Goal: Task Accomplishment & Management: Use online tool/utility

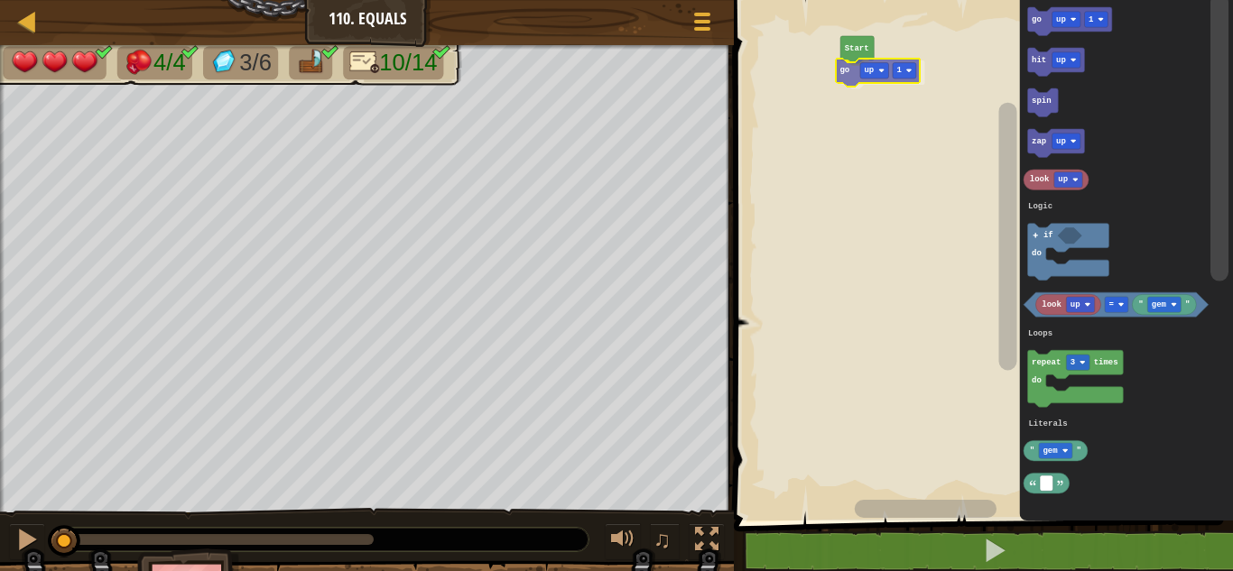
click at [844, 67] on div "Logic Loops Literals Start go up 1 go up 1 hit up spin zap up look up look up "…" at bounding box center [980, 256] width 504 height 530
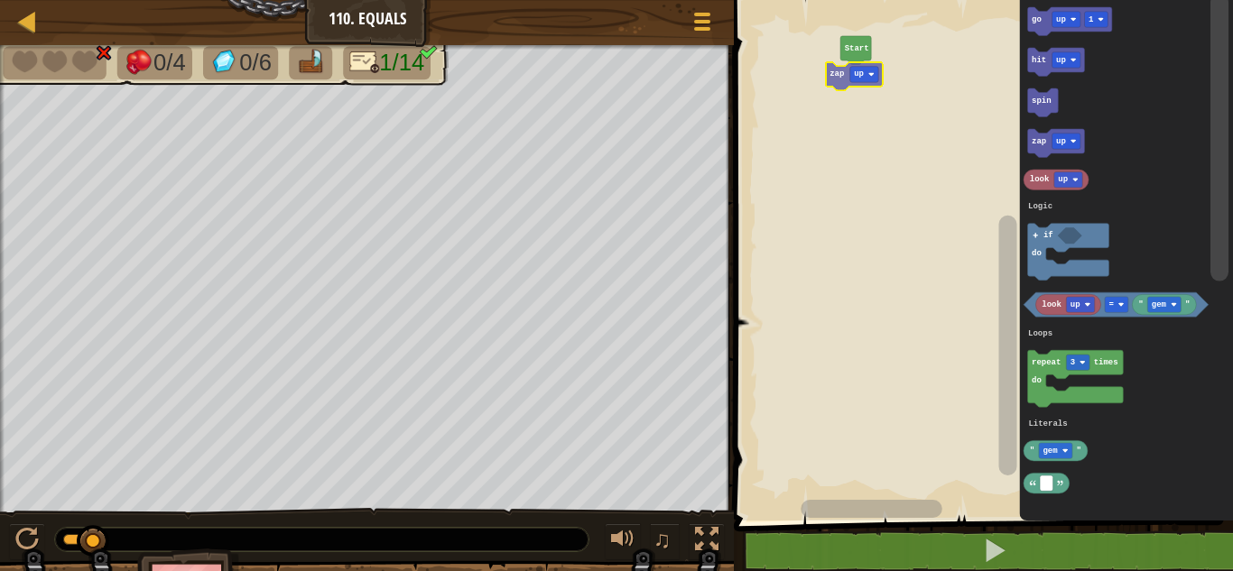
click at [852, 69] on div "Logic Loops Literals Start go up 1 hit up spin zap up look up look up " gem " =…" at bounding box center [980, 256] width 504 height 530
click at [878, 76] on rect "Blockly Workspace" at bounding box center [879, 72] width 29 height 15
click at [894, 68] on rect "Blockly Workspace" at bounding box center [886, 72] width 43 height 15
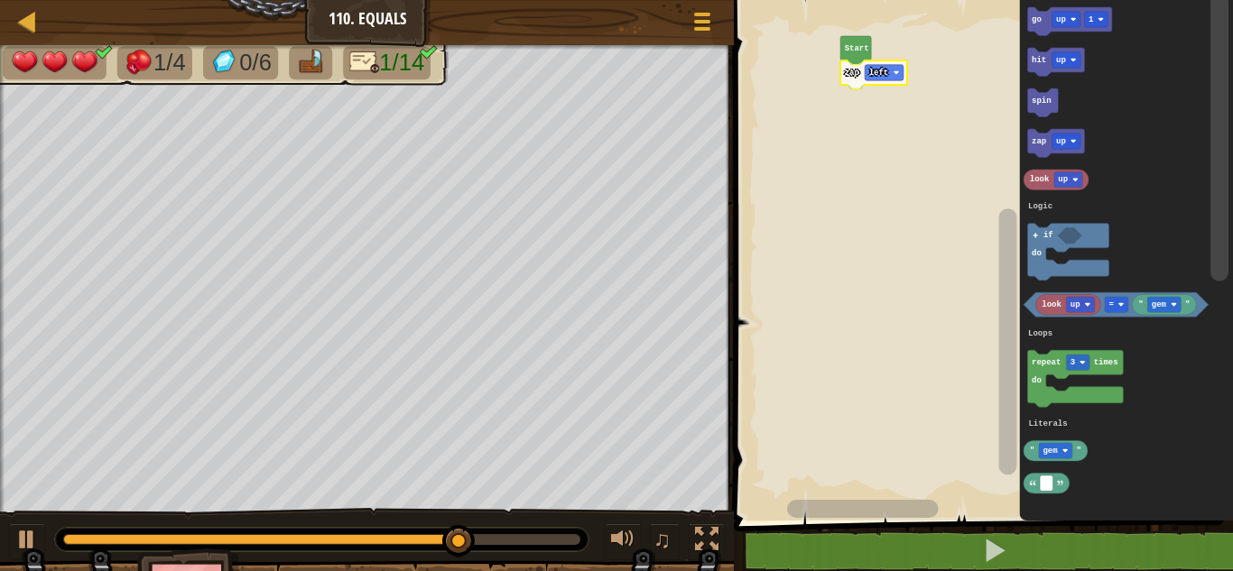
click at [1056, 40] on icon "Blockly Workspace" at bounding box center [1127, 256] width 214 height 530
click at [852, 95] on div "Logic Loops Literals Start zap left go up 1 go up 1 hit up spin zap up look up …" at bounding box center [980, 256] width 504 height 530
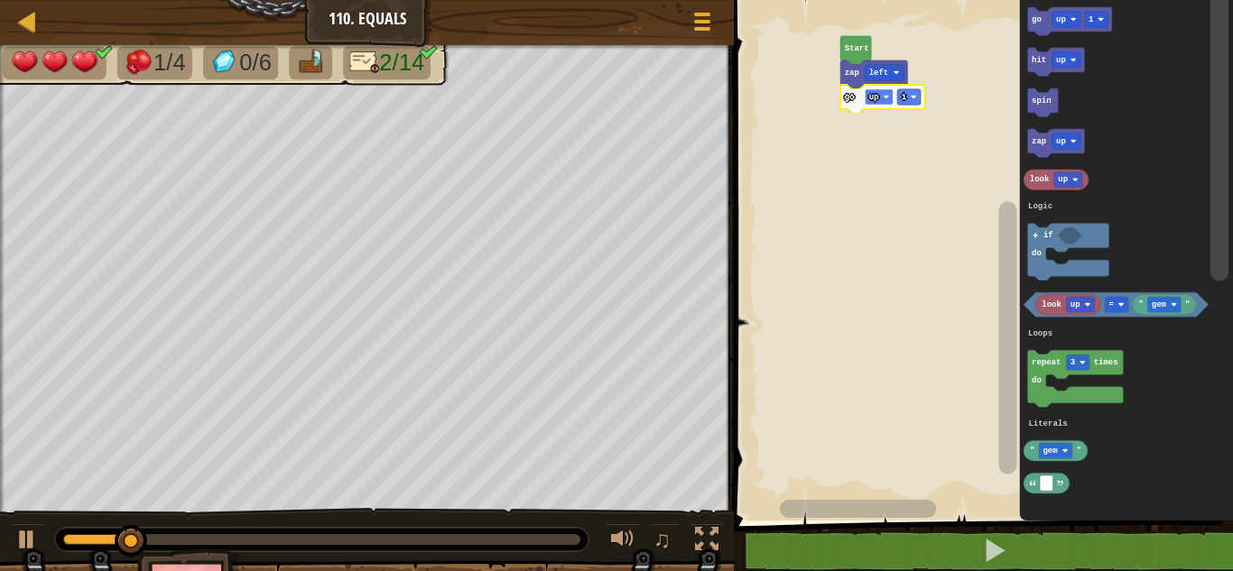
click at [884, 98] on image "Blockly Workspace" at bounding box center [887, 97] width 6 height 6
click at [917, 100] on rect "Blockly Workspace" at bounding box center [919, 96] width 23 height 15
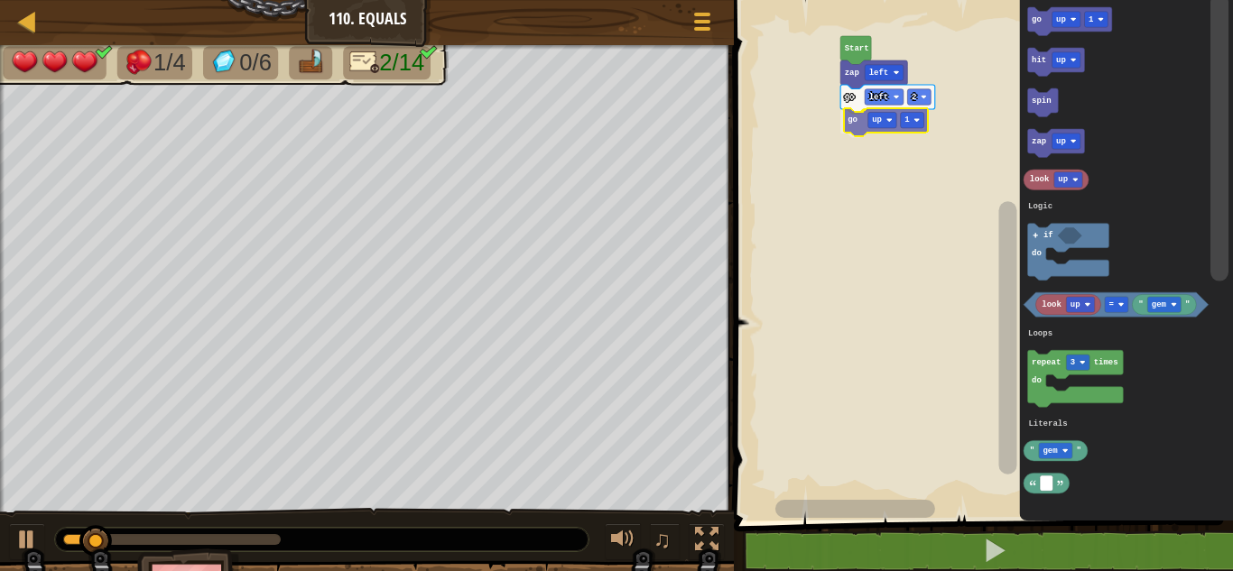
click at [851, 125] on div "Logic Loops Literals Start zap left go left 2 go up 1 go up 1 hit up spin zap u…" at bounding box center [980, 256] width 504 height 530
click at [865, 124] on rect "Blockly Workspace" at bounding box center [879, 121] width 29 height 15
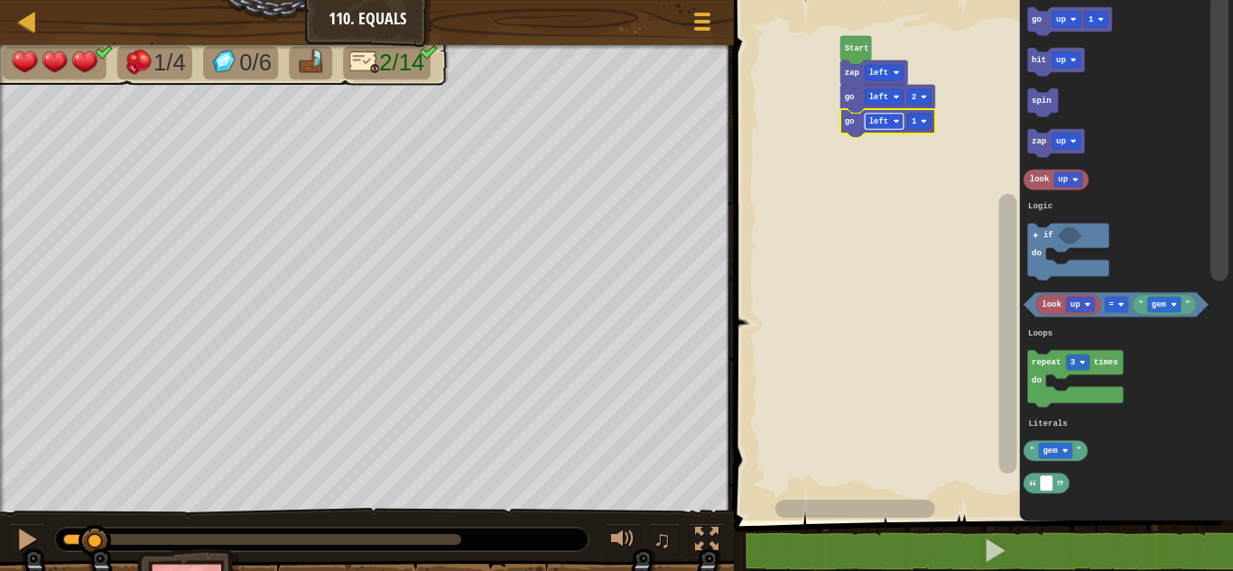
click at [891, 118] on rect "Blockly Workspace" at bounding box center [884, 121] width 39 height 15
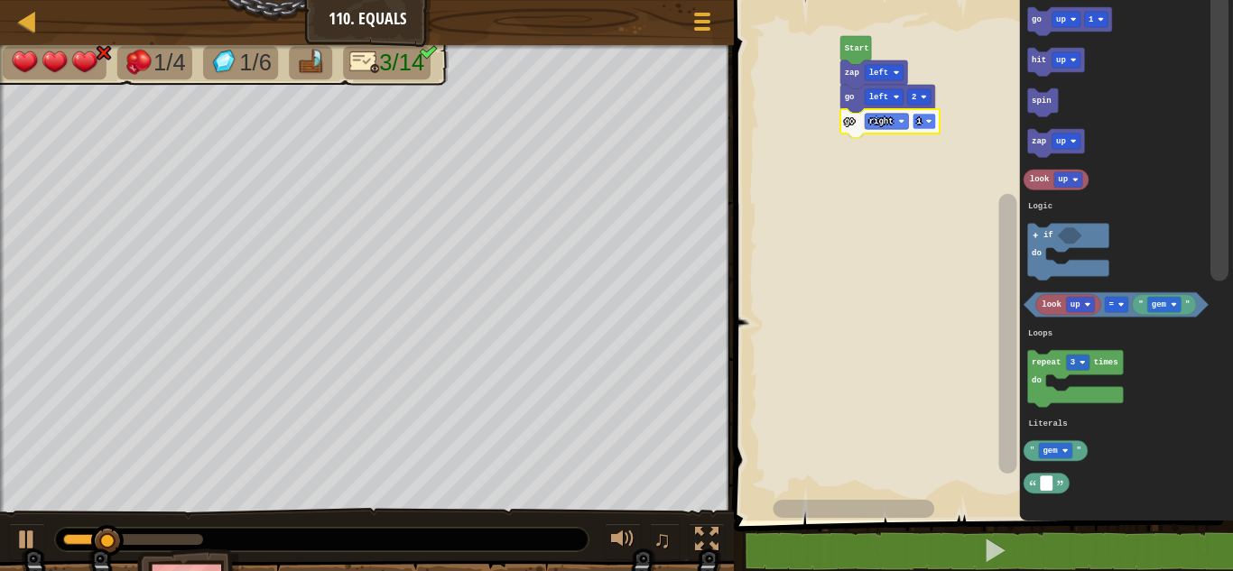
click at [922, 128] on rect "Blockly Workspace" at bounding box center [923, 121] width 23 height 15
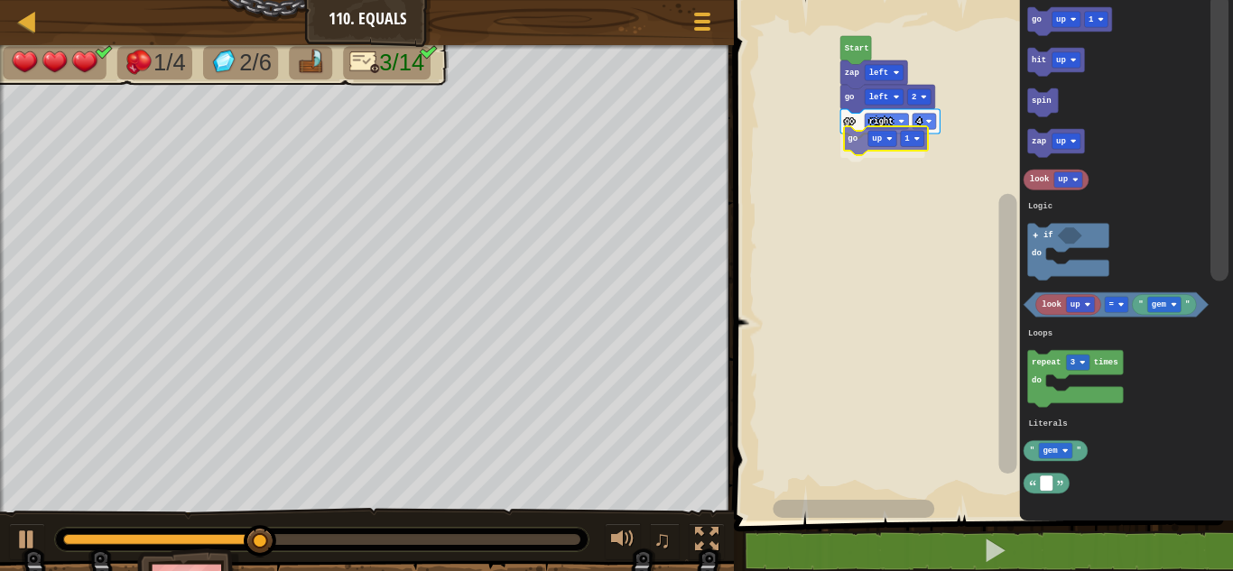
click at [856, 138] on div "Logic Loops Literals Start zap left go left 2 go right 4 go up 1 go up 1 hit up…" at bounding box center [980, 256] width 504 height 530
click at [874, 151] on rect "Blockly Workspace" at bounding box center [879, 145] width 29 height 15
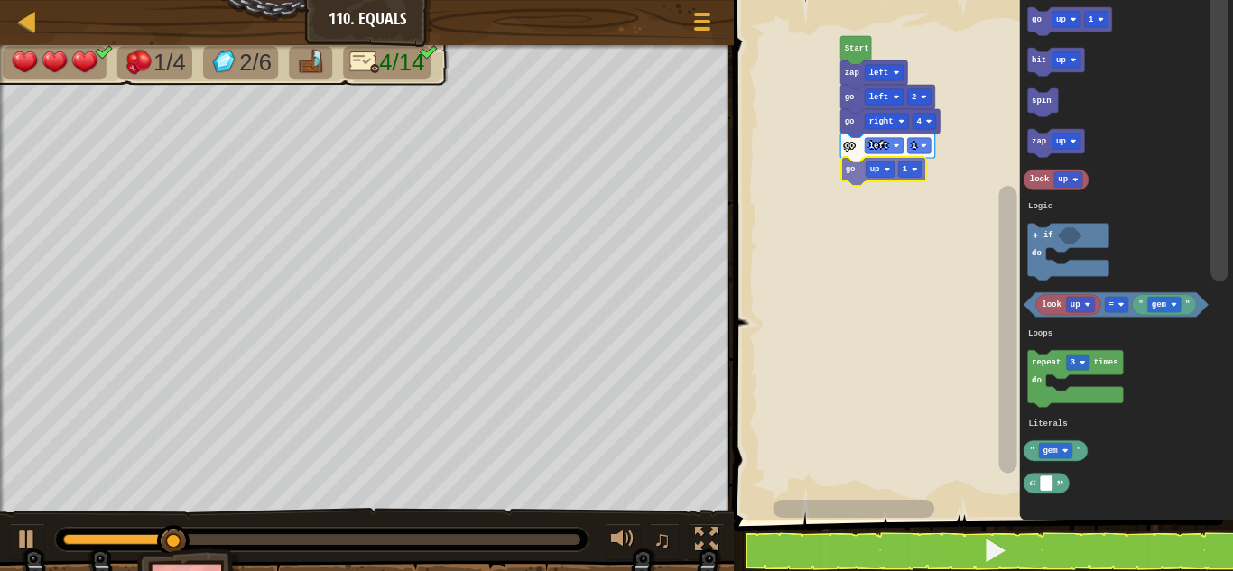
click at [856, 166] on div "Logic Loops Literals Start zap left go left 2 go right 4 go left 1 go up 1 go u…" at bounding box center [980, 256] width 504 height 530
click at [1033, 63] on text "hit" at bounding box center [1039, 60] width 14 height 9
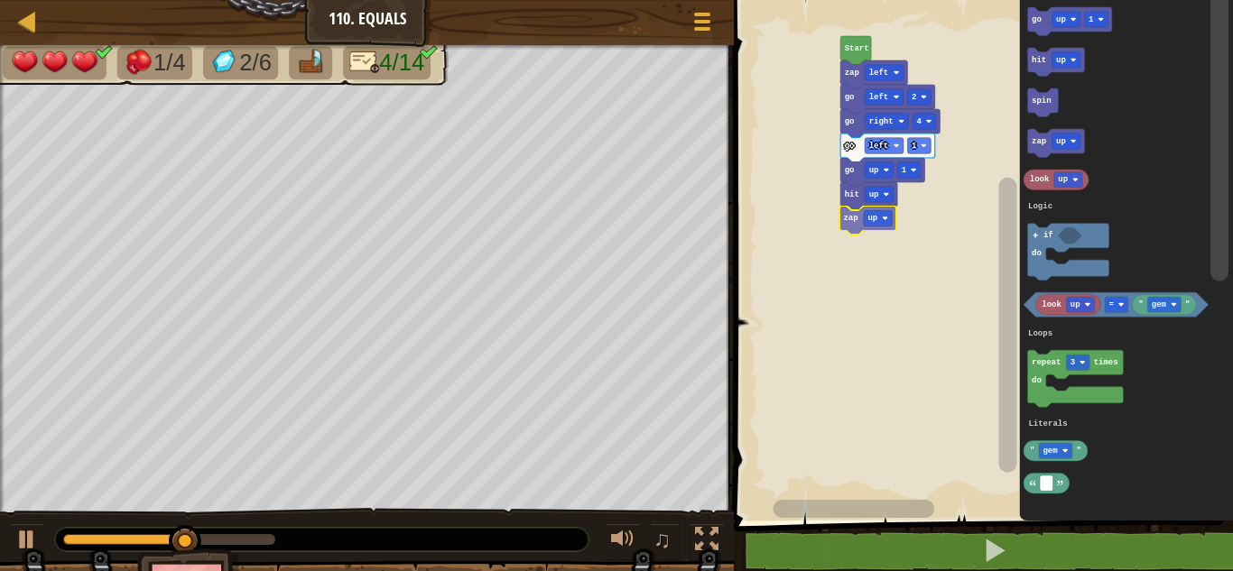
click at [847, 212] on div "Logic Loops Literals Start zap left go left 2 go right 4 go left 1 go up 1 hit …" at bounding box center [980, 256] width 504 height 530
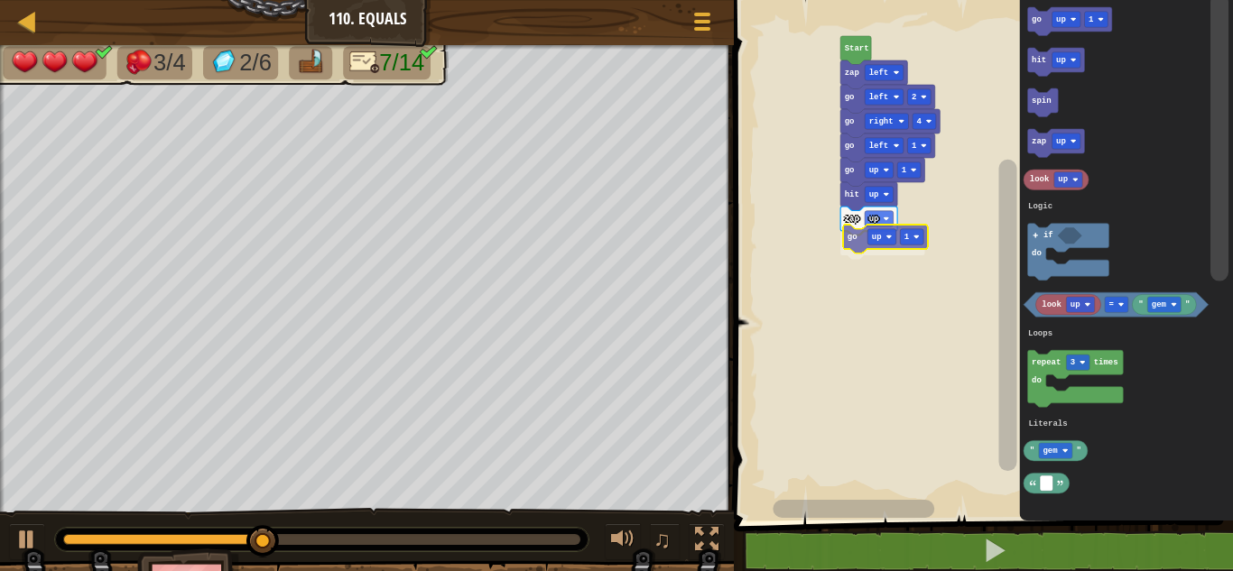
click at [849, 239] on div "Logic Loops Literals Start zap left go left 2 go right 4 go left 1 go up 1 hit …" at bounding box center [980, 256] width 504 height 530
